Goal: Task Accomplishment & Management: Manage account settings

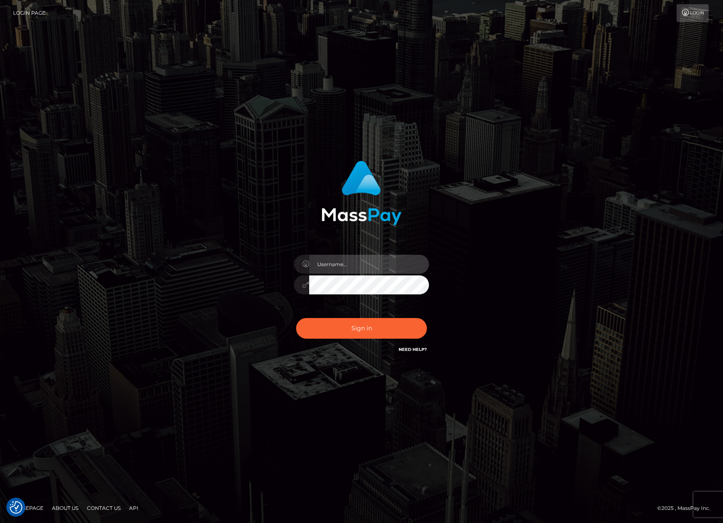
click at [379, 271] on input "text" at bounding box center [369, 264] width 120 height 19
type input "sabien.demonia.official@gmail.com"
click at [296, 318] on button "Sign in" at bounding box center [361, 328] width 131 height 21
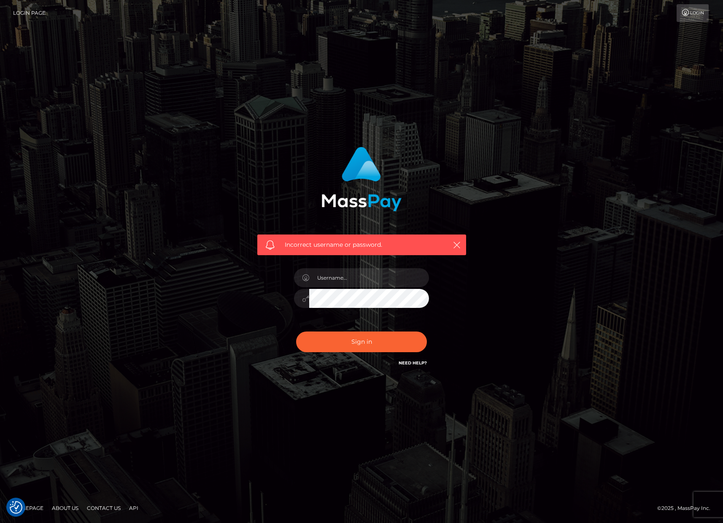
click at [706, 9] on link "Login" at bounding box center [693, 13] width 32 height 18
